Goal: Task Accomplishment & Management: Manage account settings

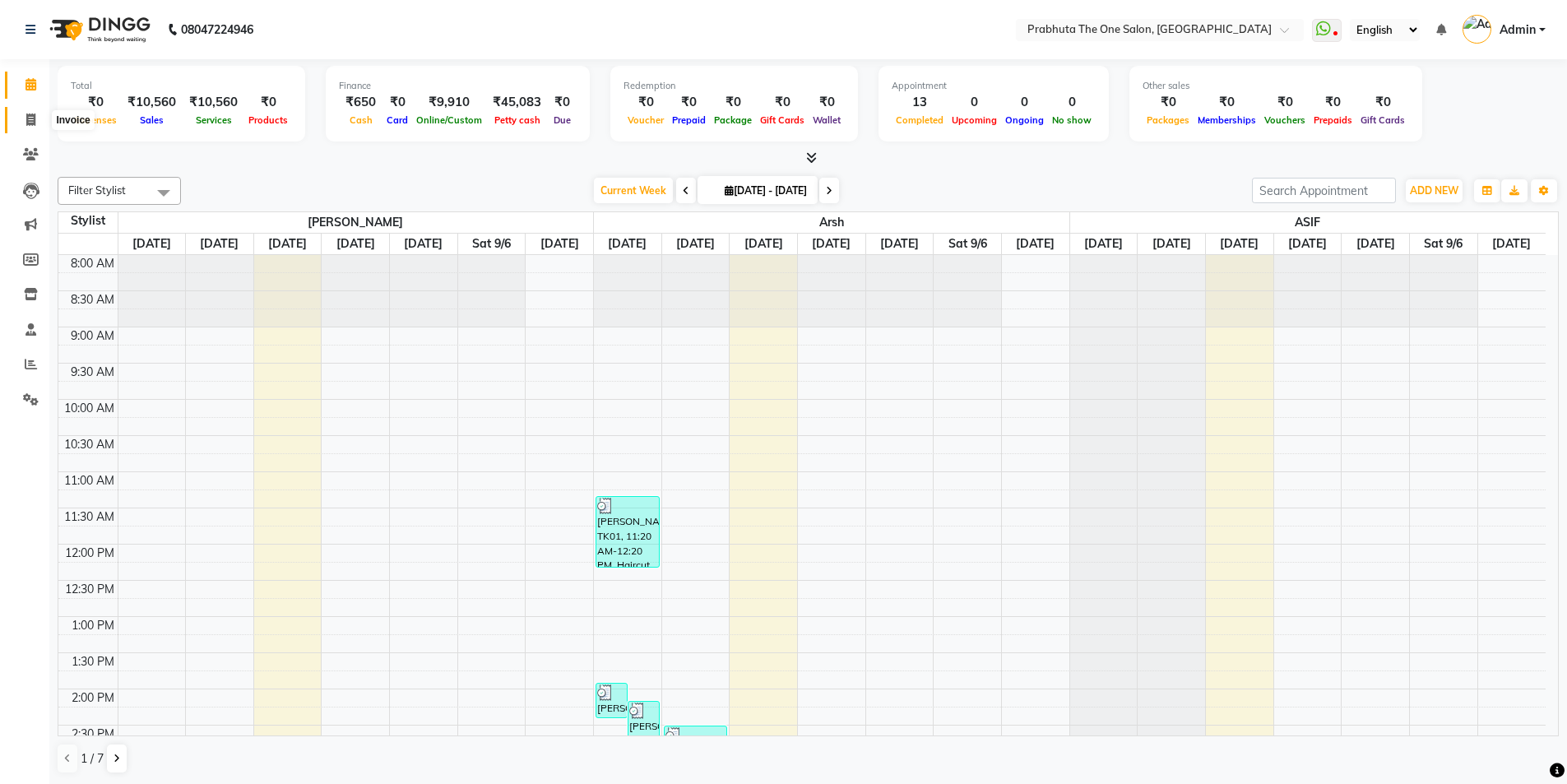
click at [18, 123] on span at bounding box center [30, 120] width 29 height 19
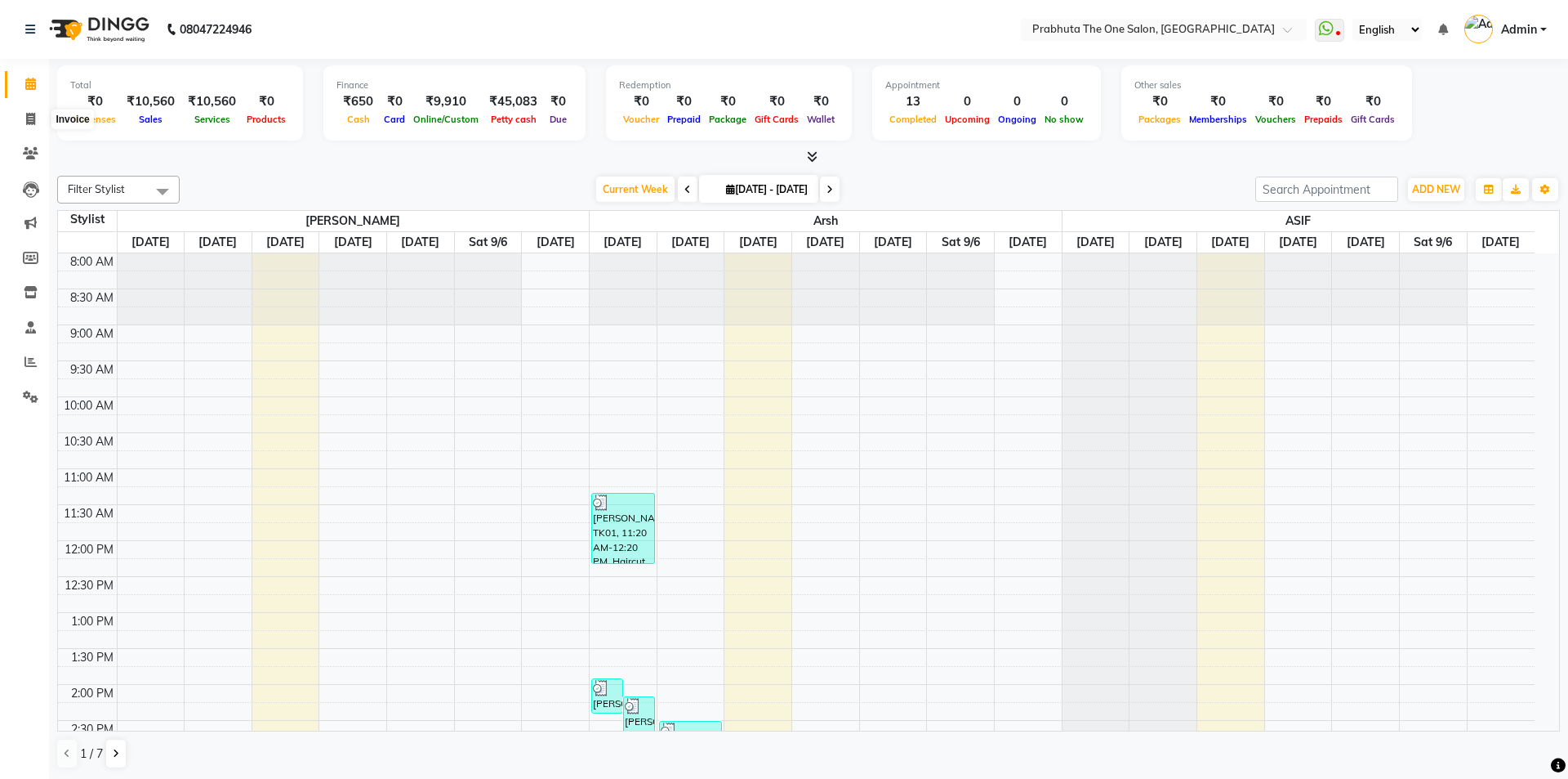
select select "service"
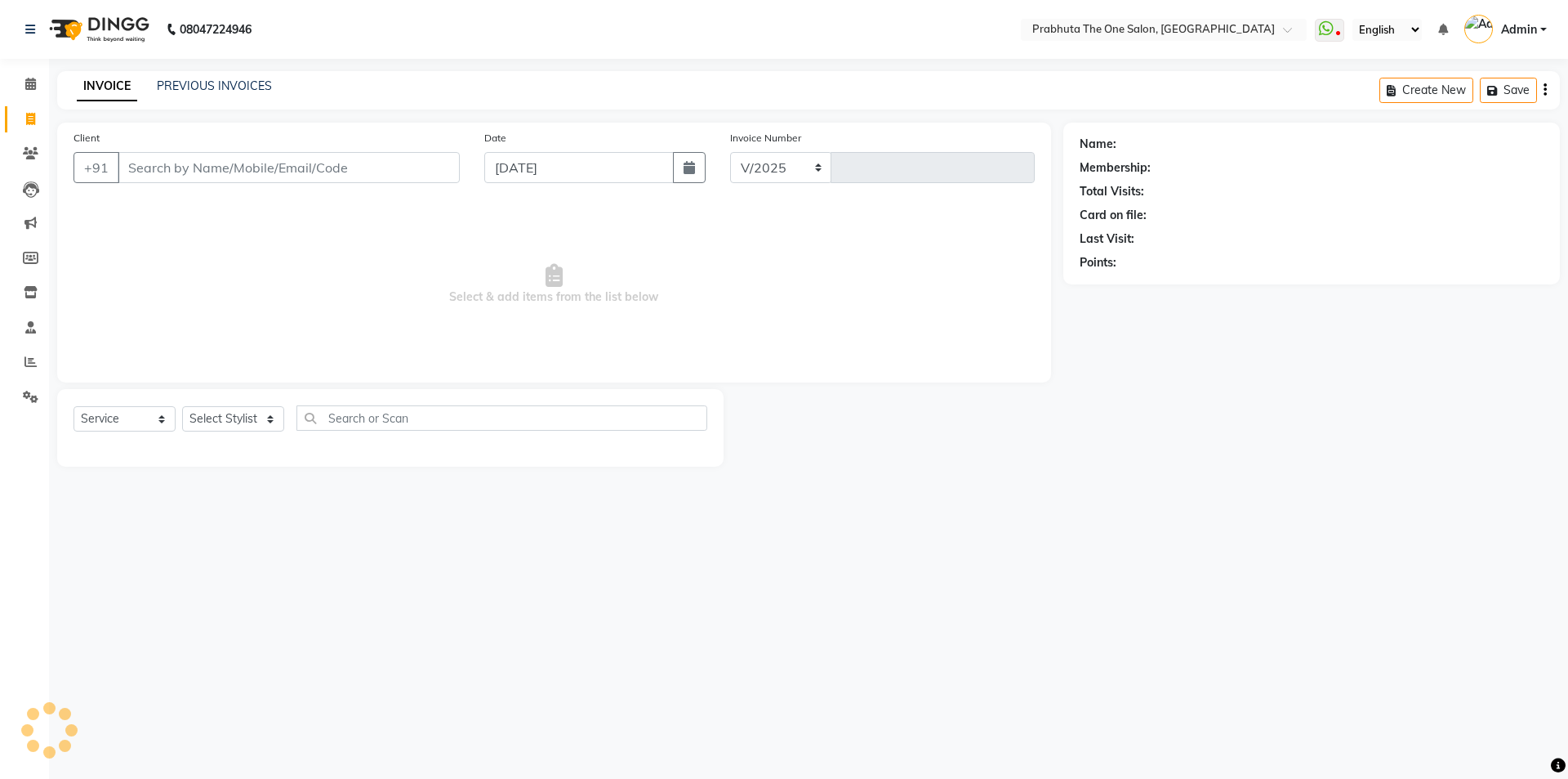
select select "5326"
type input "1184"
click at [218, 85] on link "PREVIOUS INVOICES" at bounding box center [214, 86] width 115 height 15
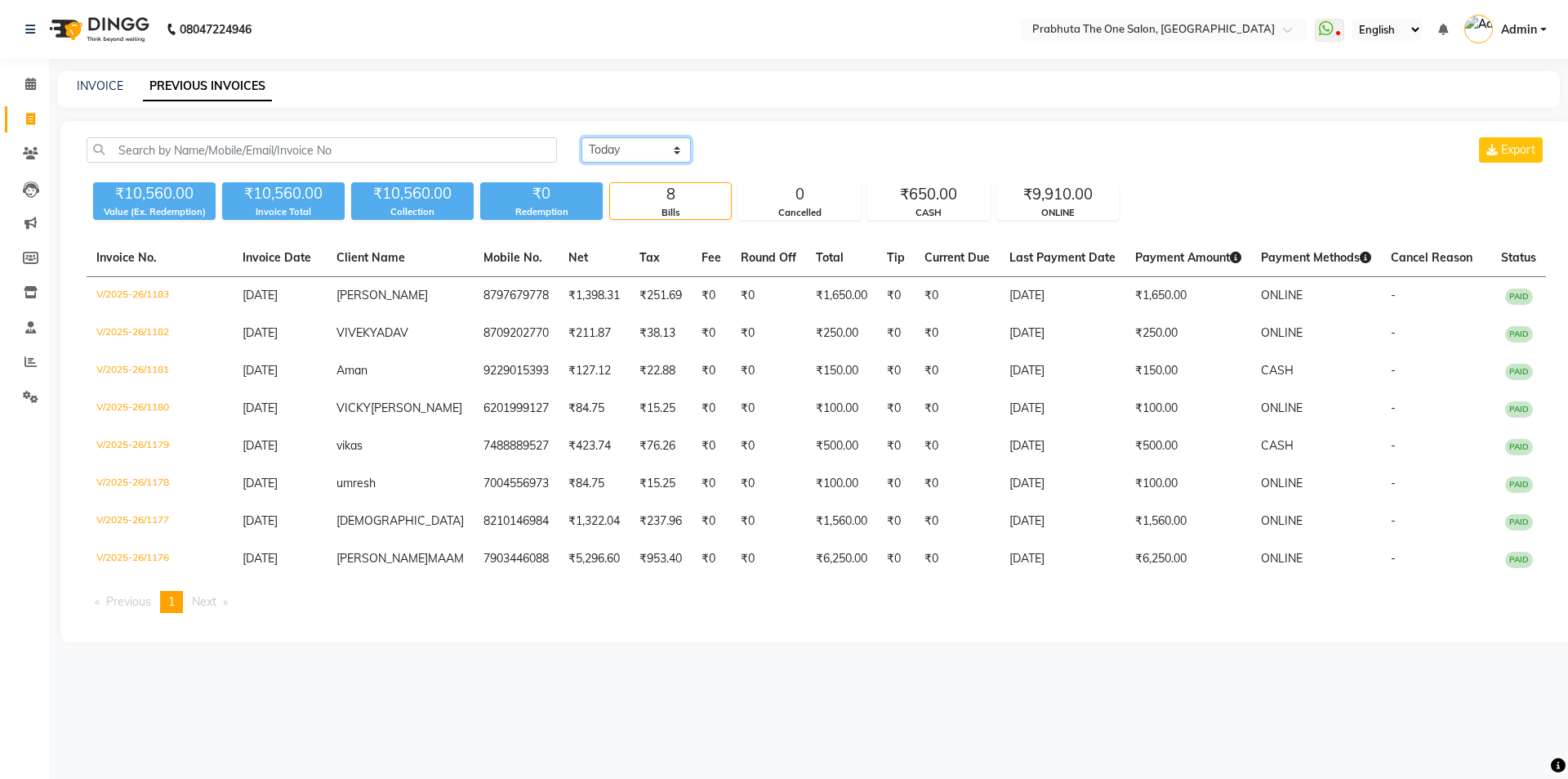
click at [664, 143] on select "[DATE] [DATE] Custom Range" at bounding box center [636, 150] width 110 height 26
select select "range"
click at [581, 137] on select "[DATE] [DATE] Custom Range" at bounding box center [636, 150] width 110 height 26
click at [820, 158] on input "[DATE]" at bounding box center [769, 150] width 114 height 23
select select "9"
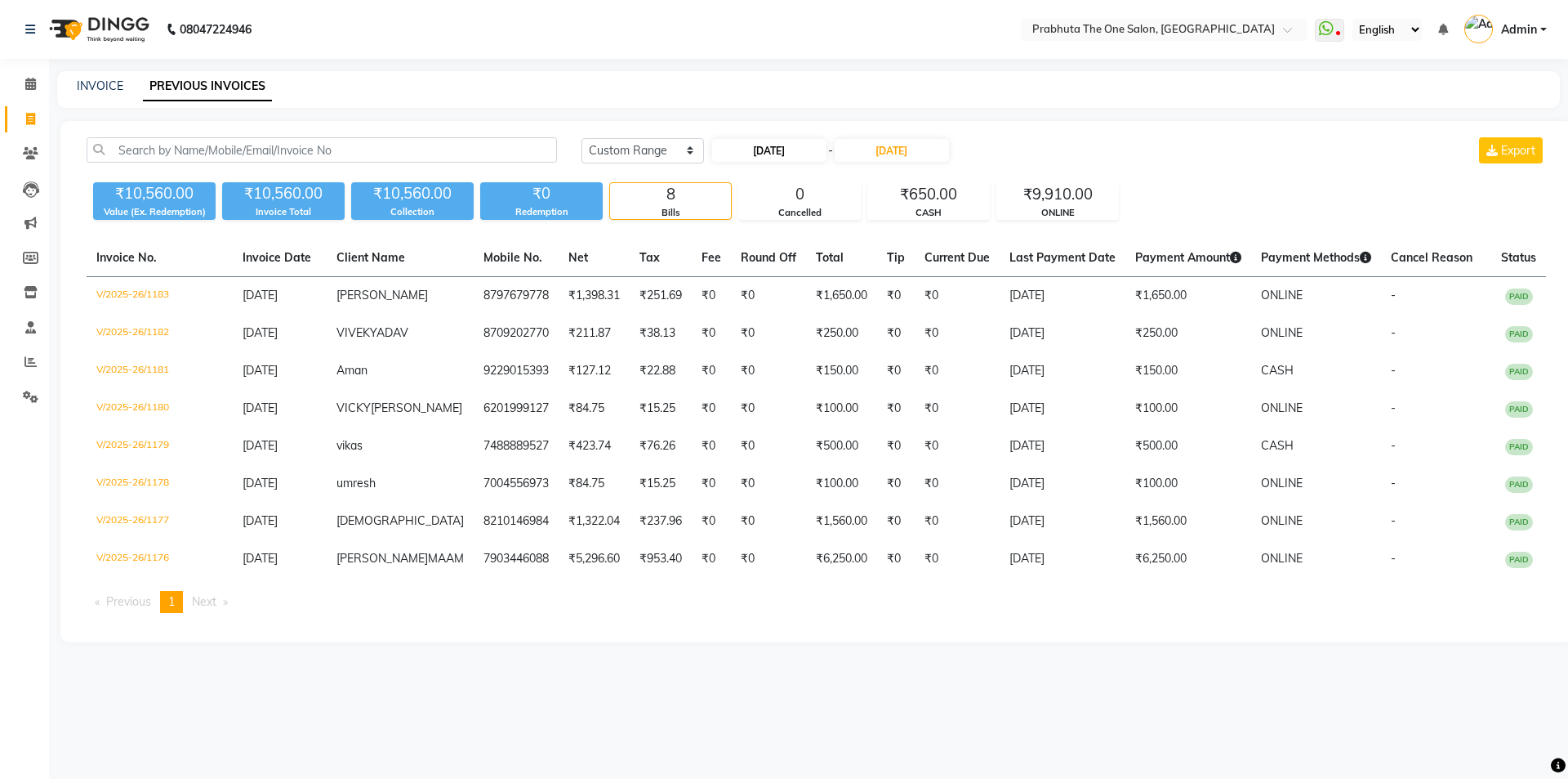
select select "2025"
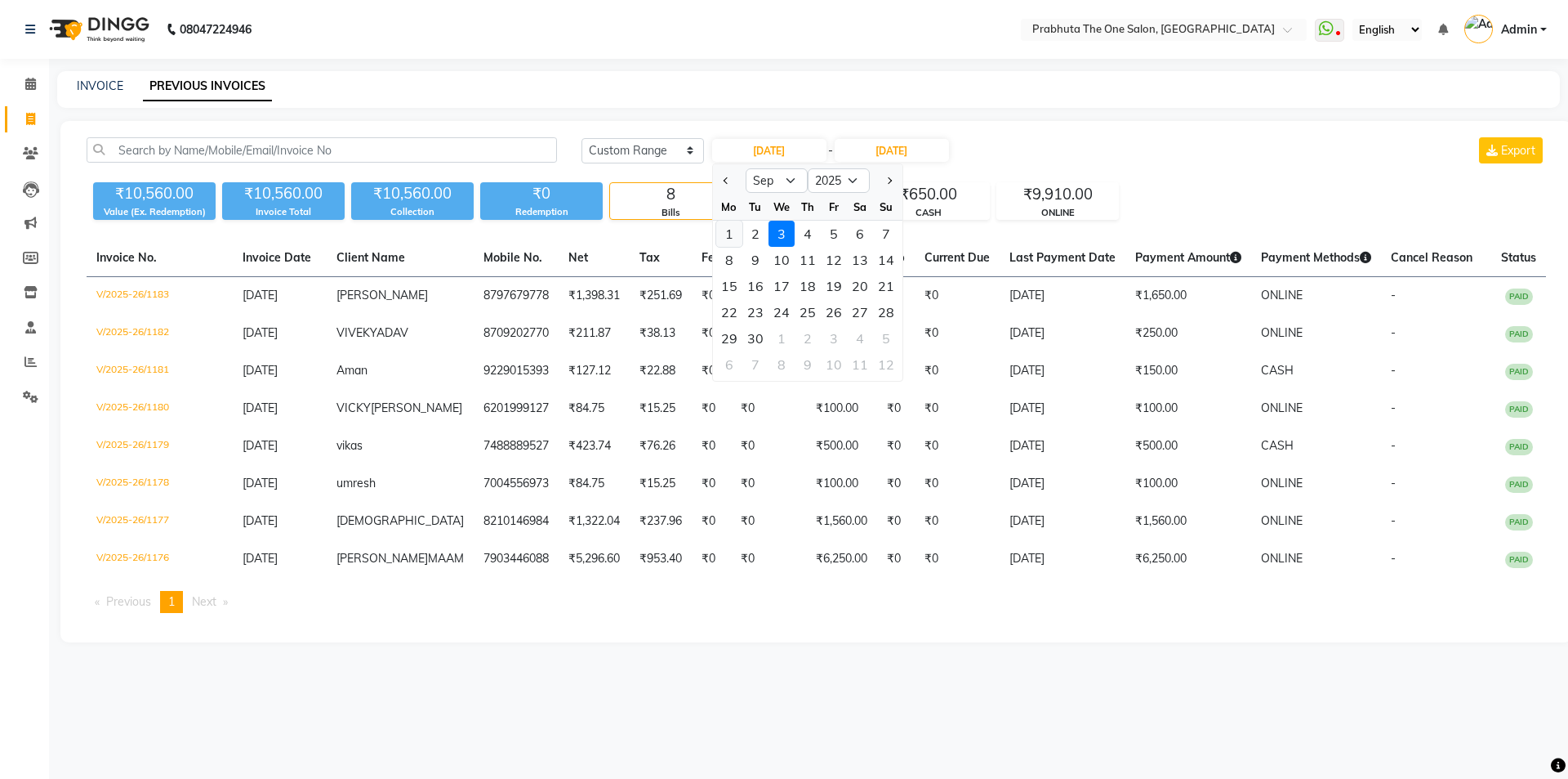
click at [734, 228] on div "1" at bounding box center [729, 234] width 27 height 27
type input "[DATE]"
